Goal: Task Accomplishment & Management: Manage account settings

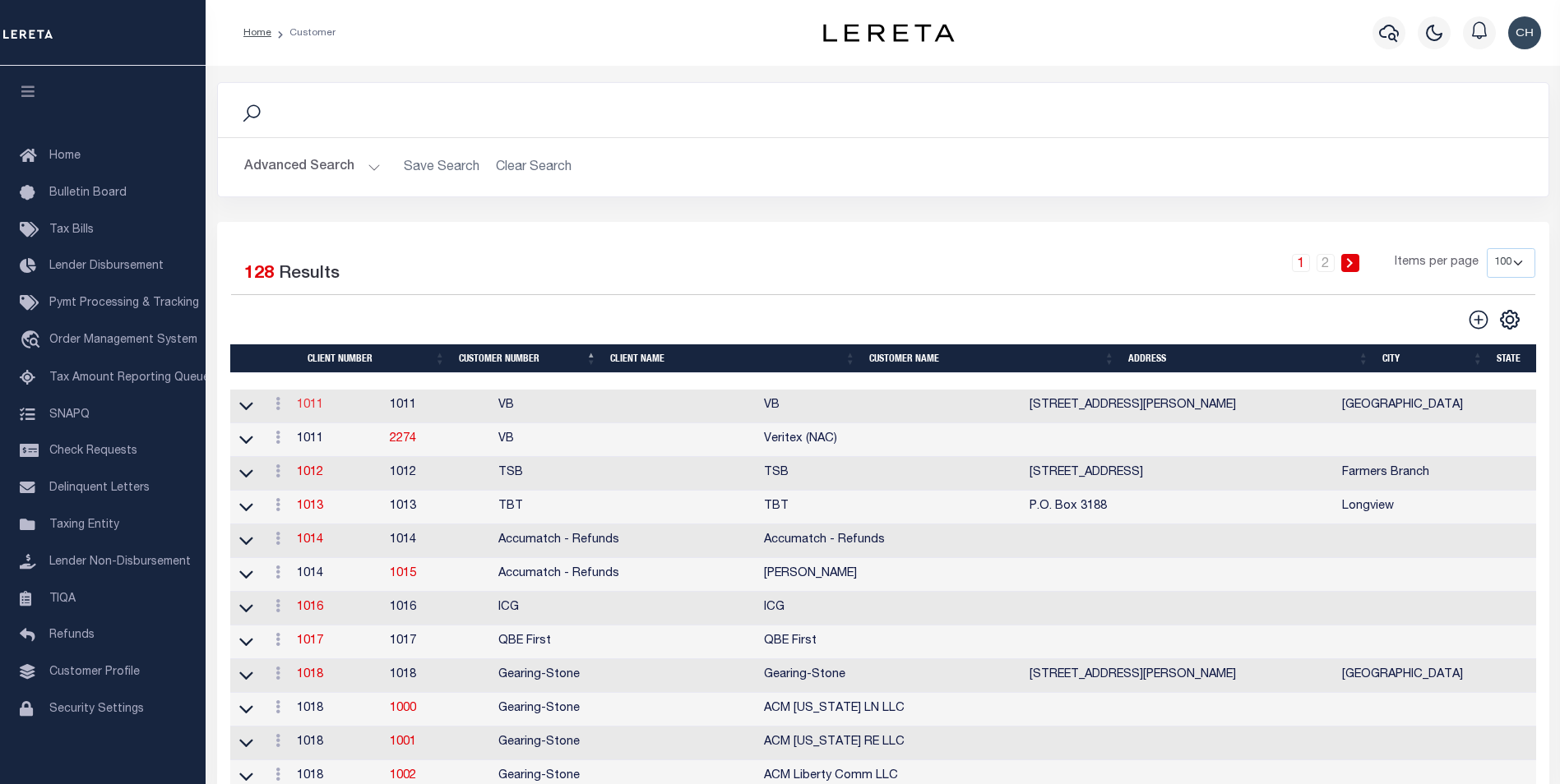
click at [318, 405] on link "1011" at bounding box center [310, 405] width 27 height 12
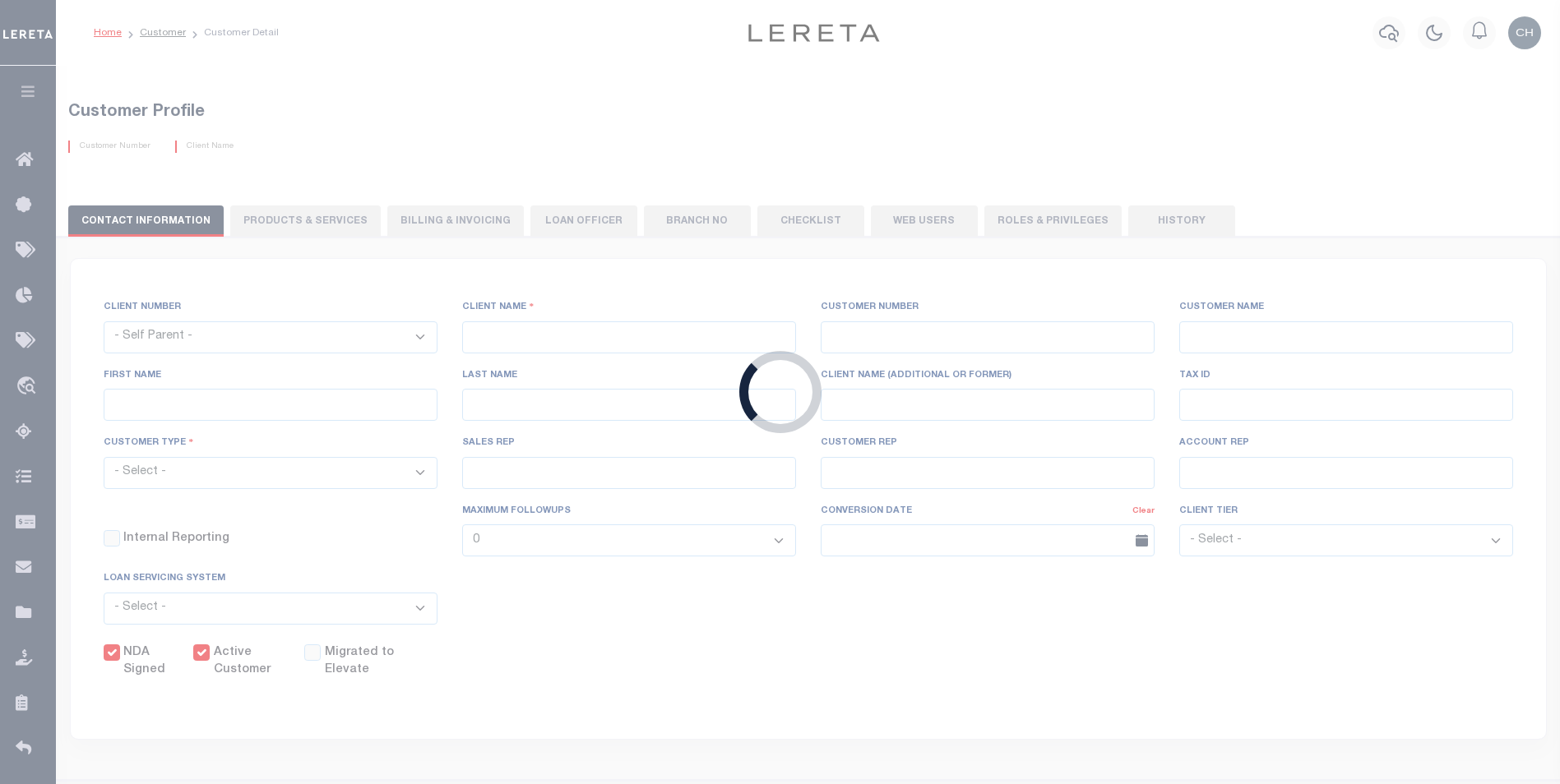
select select
type input "VB"
type input "1011"
type input "VB"
type input "Guy"
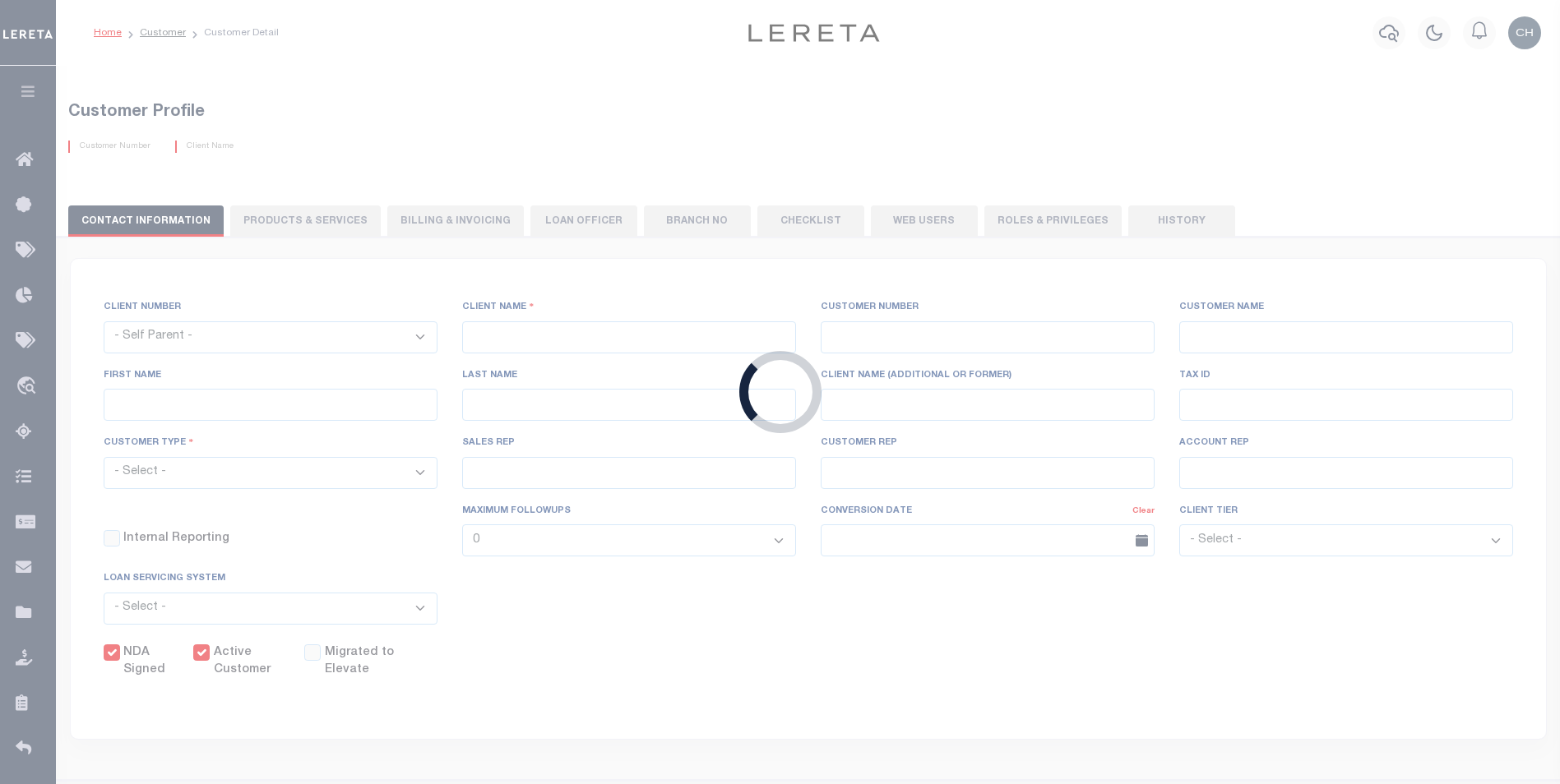
type input "[GEOGRAPHIC_DATA]"
select select "Mixed Portfolio"
type input "[PERSON_NAME]"
type input "[DATE]"
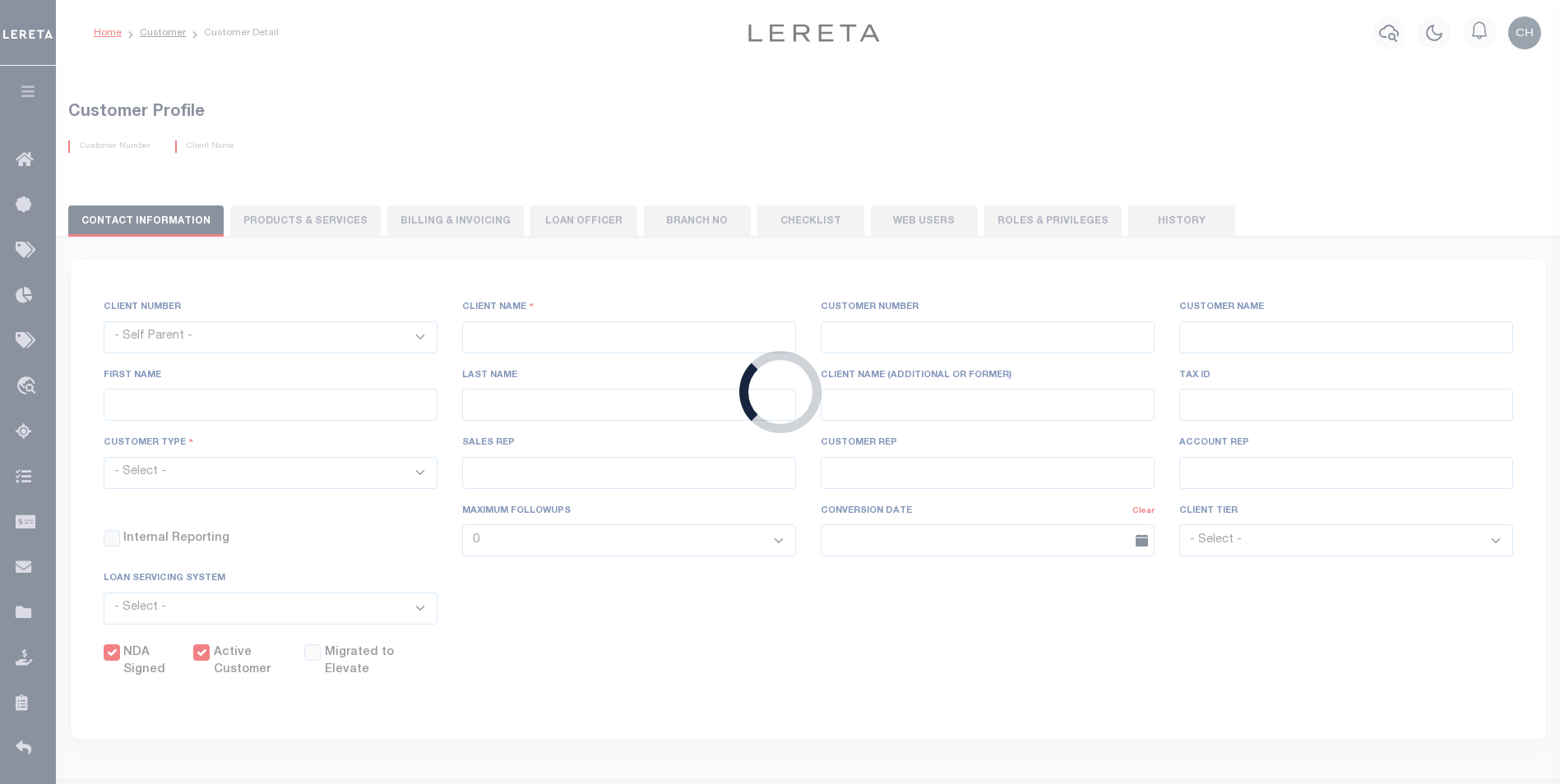
select select "Tier 3"
checkbox input "true"
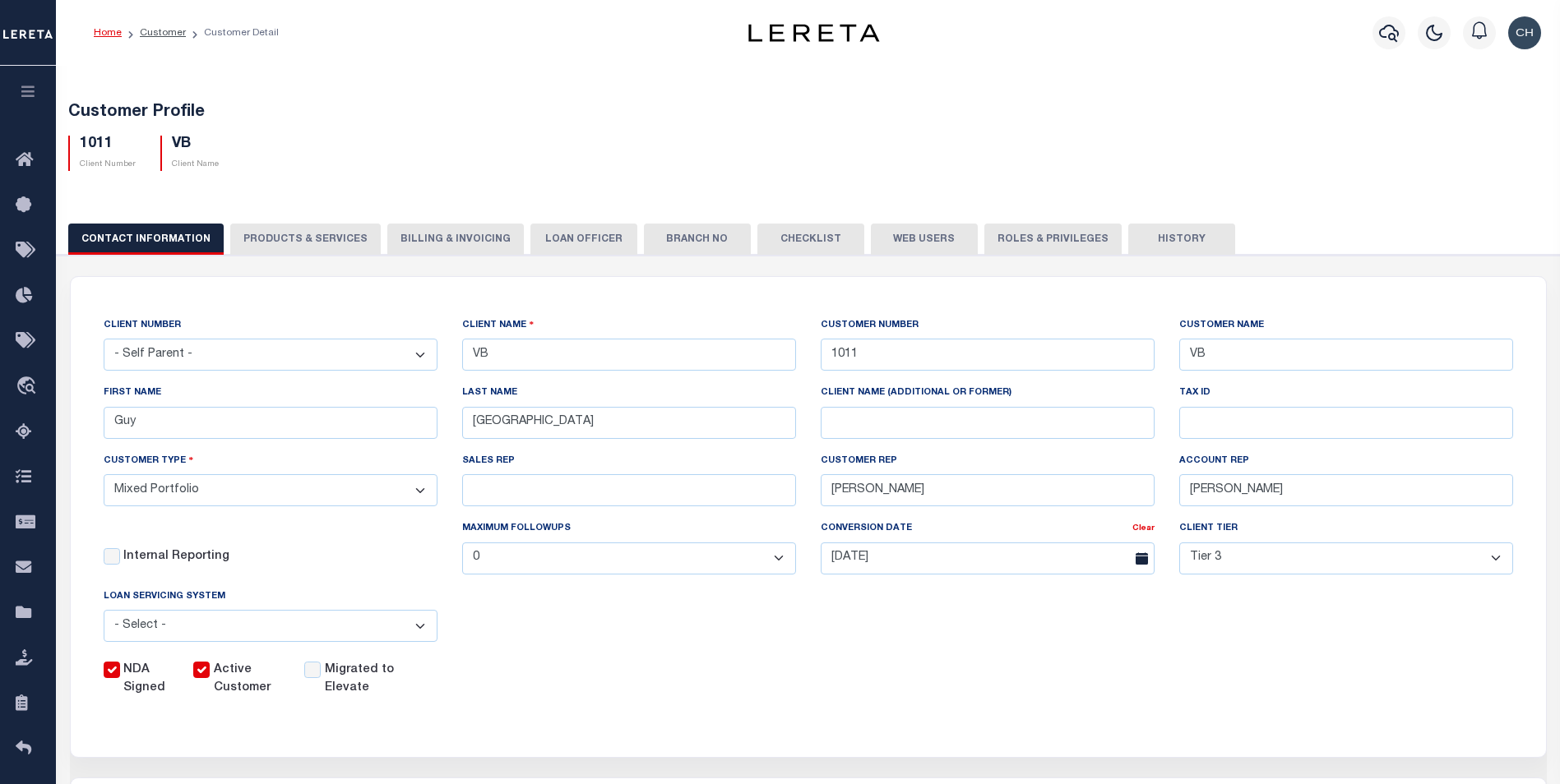
click at [552, 27] on div "Home Customer Customer Detail" at bounding box center [386, 33] width 611 height 35
click at [280, 240] on button "PRODUCTS & SERVICES" at bounding box center [305, 240] width 151 height 32
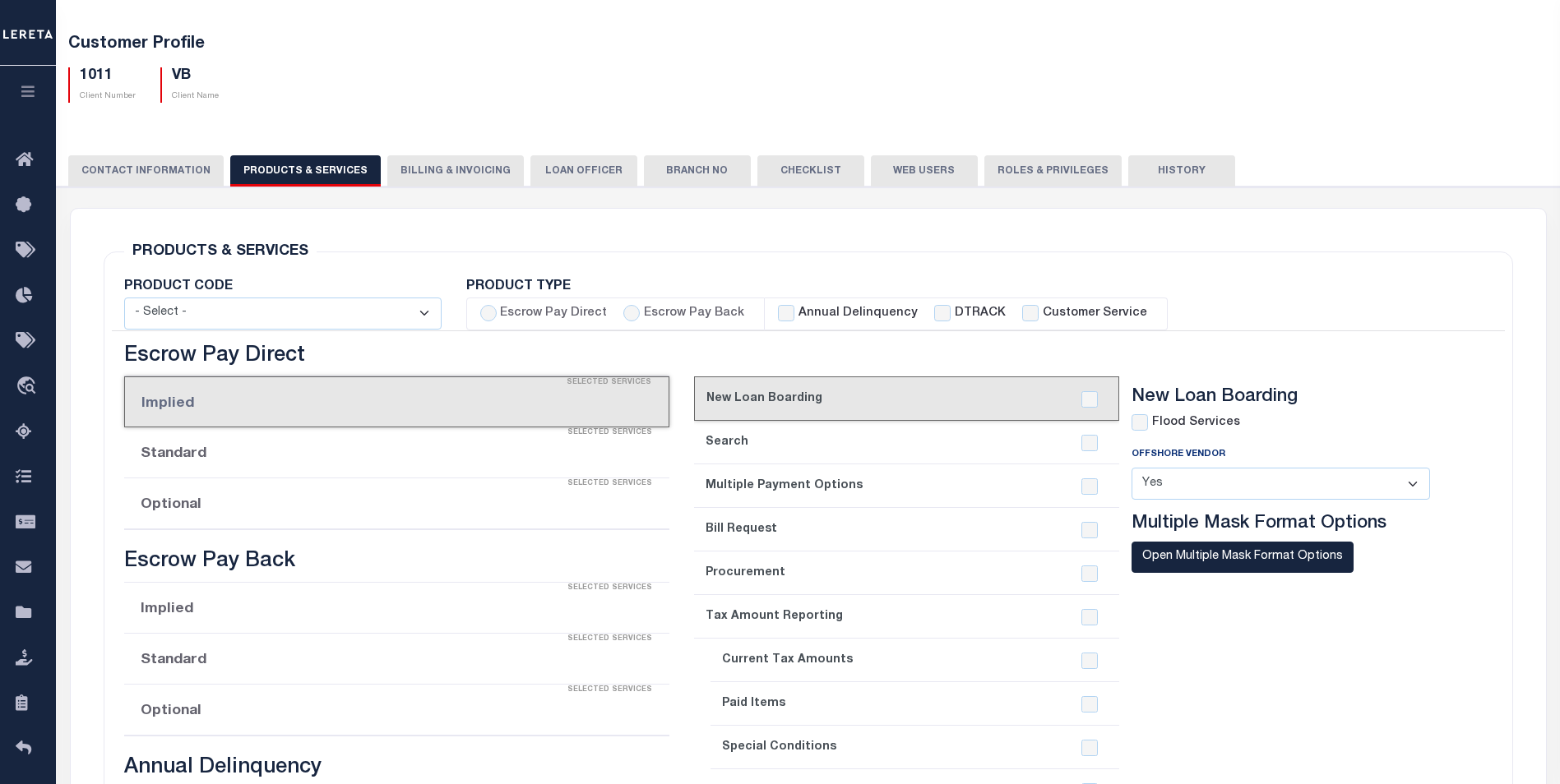
scroll to position [1151, 0]
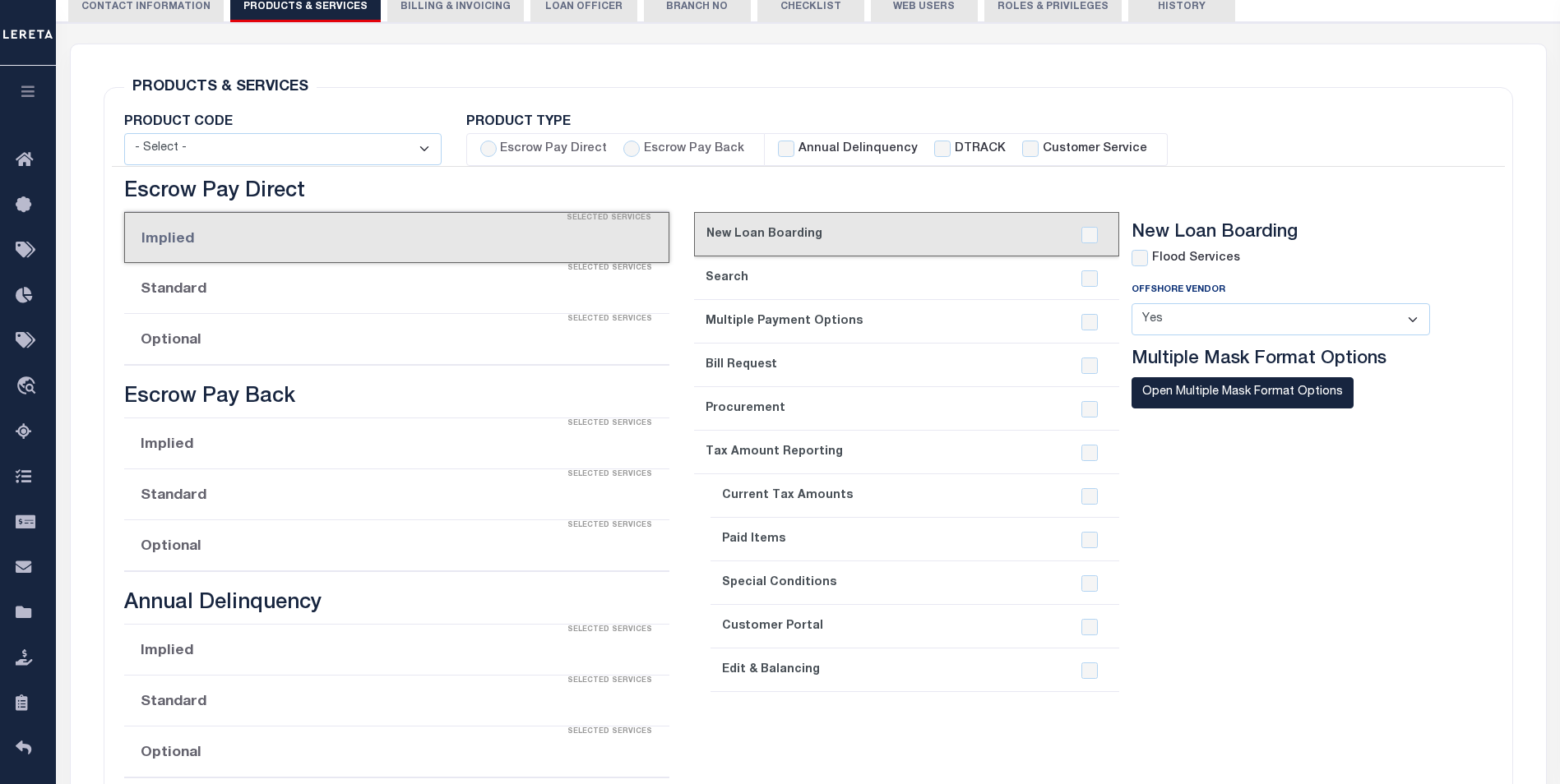
click at [222, 336] on div "Selected Services" at bounding box center [413, 320] width 546 height 33
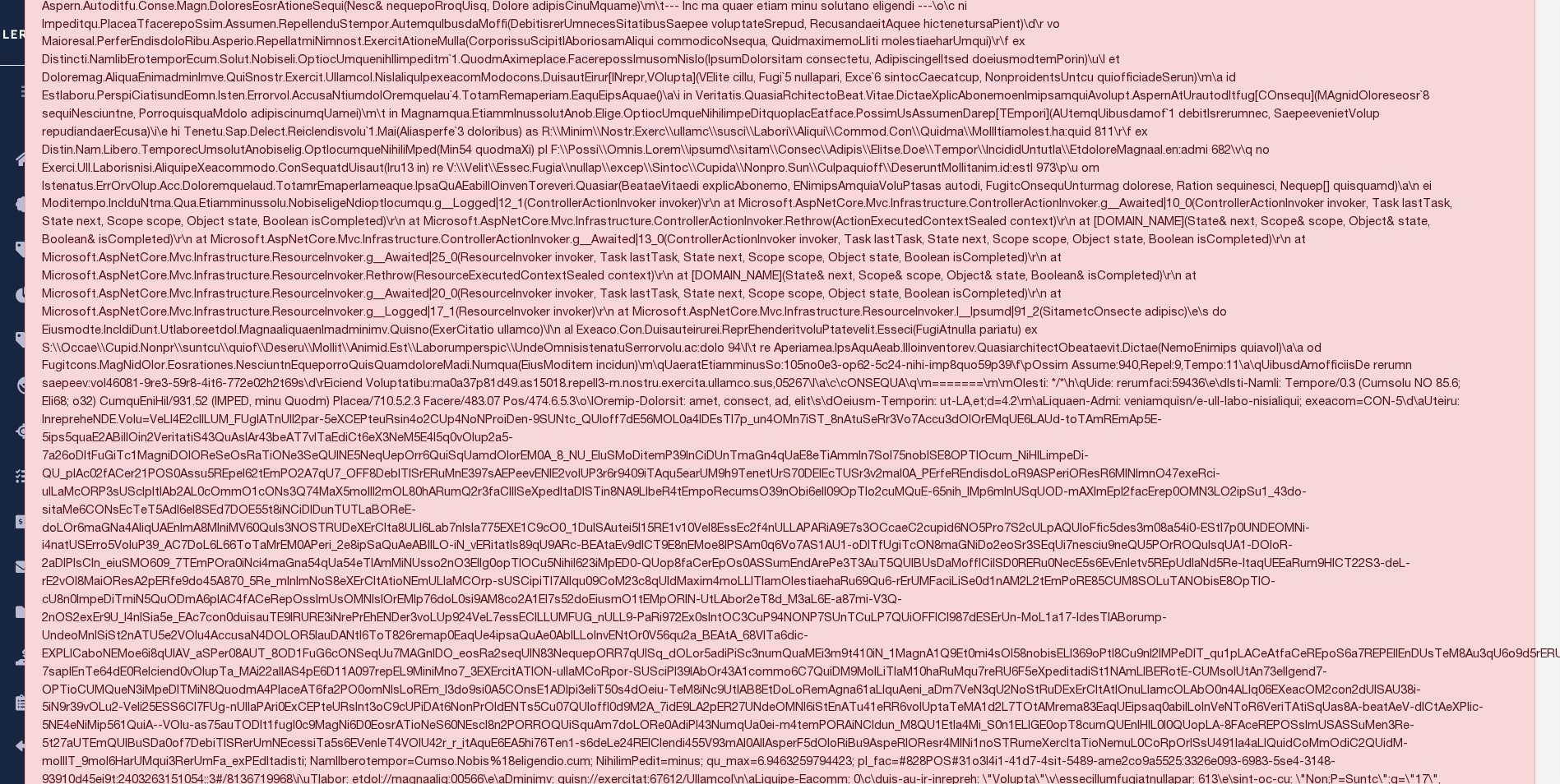
scroll to position [0, 0]
